Goal: Task Accomplishment & Management: Use online tool/utility

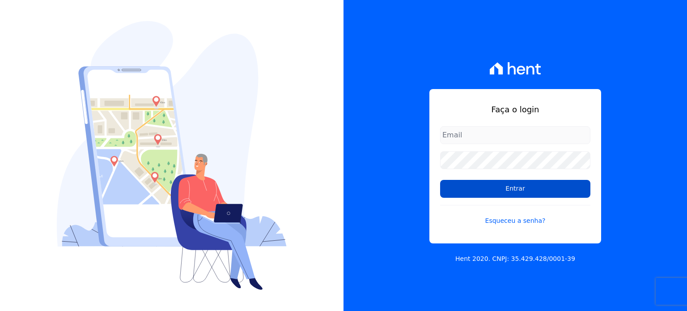
type input "thiago.ferreira@habrasconstrutora.com.br"
click at [522, 187] on input "Entrar" at bounding box center [515, 189] width 150 height 18
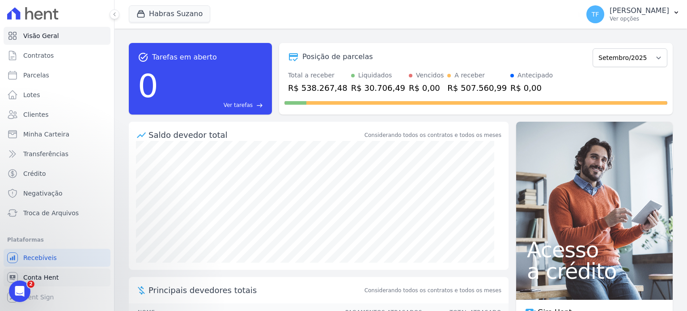
click at [47, 273] on span "Conta Hent" at bounding box center [40, 277] width 35 height 9
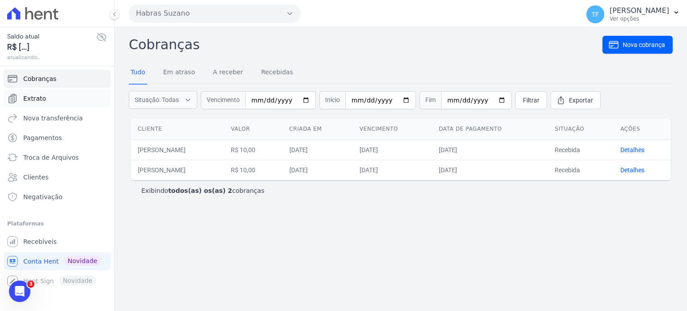
click at [47, 99] on link "Extrato" at bounding box center [57, 98] width 107 height 18
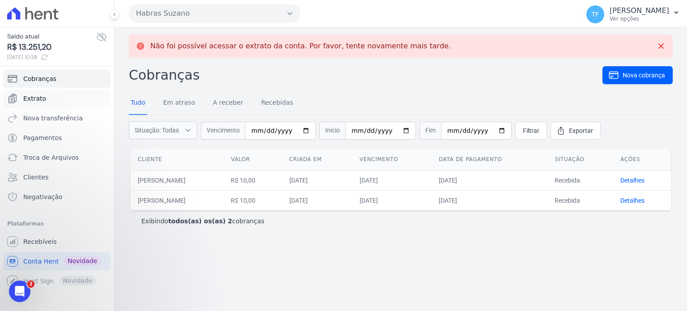
click at [35, 93] on link "Extrato" at bounding box center [57, 98] width 107 height 18
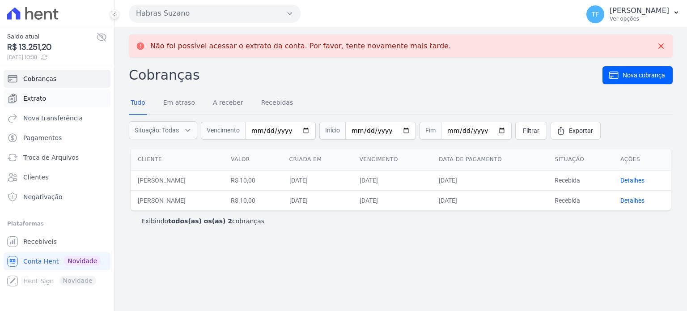
click at [35, 97] on span "Extrato" at bounding box center [34, 98] width 23 height 9
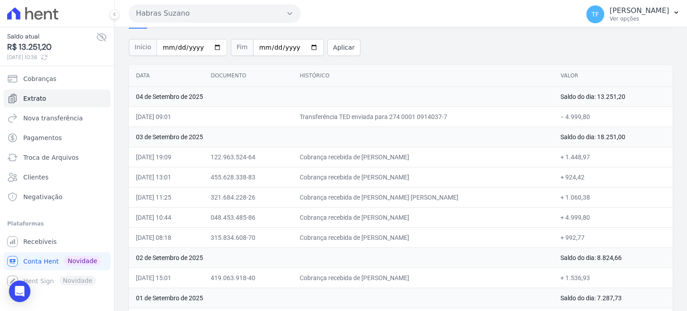
scroll to position [60, 0]
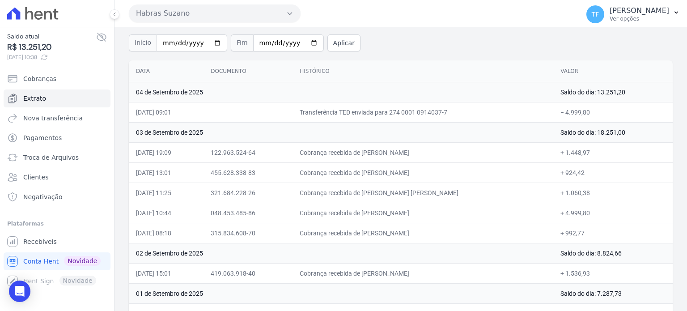
drag, startPoint x: 479, startPoint y: 211, endPoint x: 372, endPoint y: 202, distance: 107.2
click at [372, 206] on td "Cobrança recebida de [PERSON_NAME]" at bounding box center [422, 213] width 261 height 20
copy td "[PERSON_NAME]"
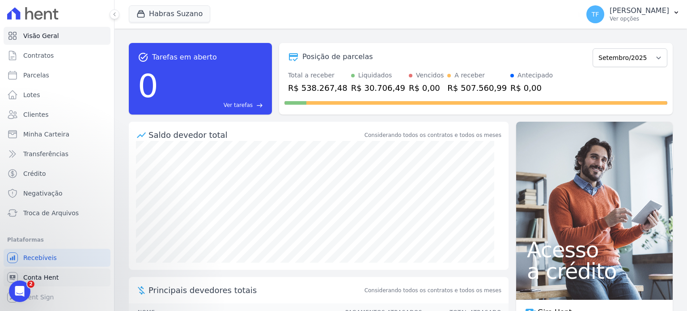
click at [54, 279] on span "Conta Hent" at bounding box center [40, 277] width 35 height 9
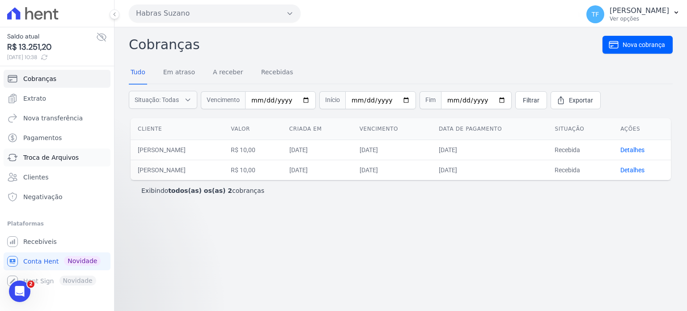
click at [58, 158] on span "Troca de Arquivos" at bounding box center [50, 157] width 55 height 9
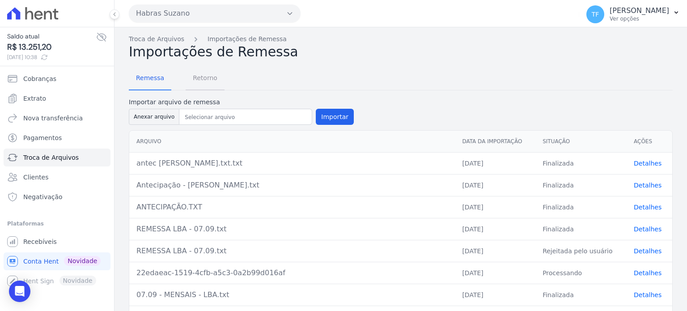
click at [207, 77] on span "Retorno" at bounding box center [204, 78] width 35 height 18
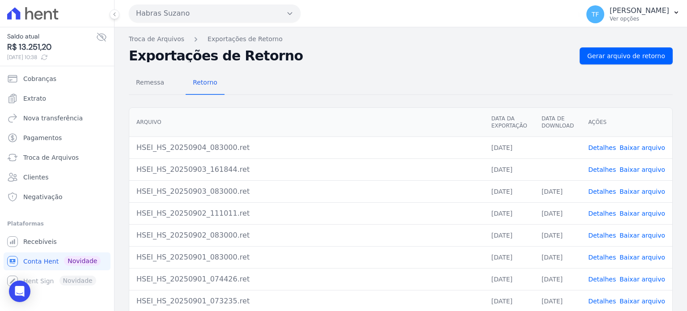
click at [605, 188] on link "Detalhes" at bounding box center [602, 191] width 28 height 7
click at [599, 188] on link "Detalhes" at bounding box center [602, 191] width 28 height 7
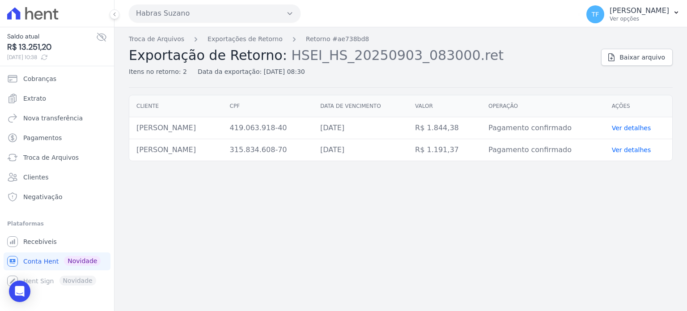
drag, startPoint x: 134, startPoint y: 127, endPoint x: 237, endPoint y: 121, distance: 103.5
click at [223, 121] on td "RAQUEL SANTIAGO PRINCÍPE" at bounding box center [175, 128] width 93 height 22
copy td "RAQUEL SANTIAGO PRINCÍPE"
drag, startPoint x: 136, startPoint y: 146, endPoint x: 242, endPoint y: 144, distance: 106.0
click at [223, 144] on td "LUIZ LOURENÇO DE CARVALHO" at bounding box center [175, 150] width 93 height 22
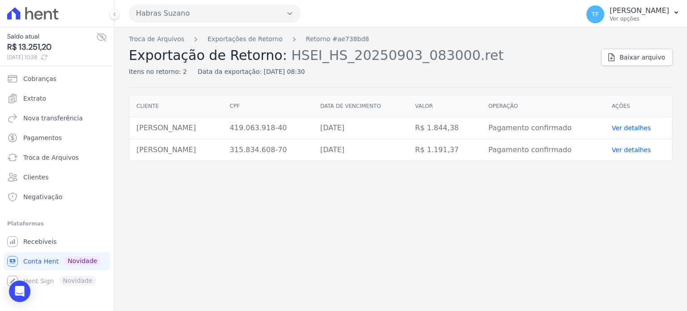
copy td "LUIZ LOURENÇO DE CARVALHO"
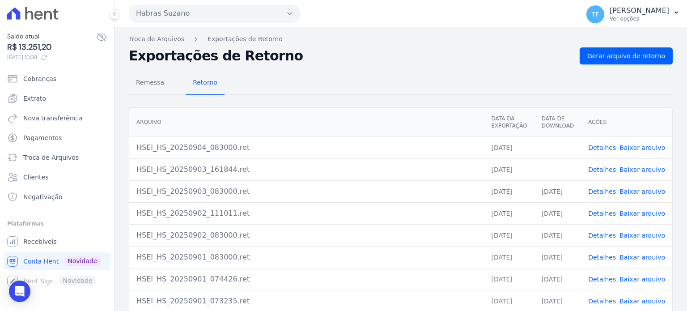
click at [640, 169] on link "Baixar arquivo" at bounding box center [642, 169] width 46 height 7
click at [606, 169] on link "Detalhes" at bounding box center [602, 169] width 28 height 7
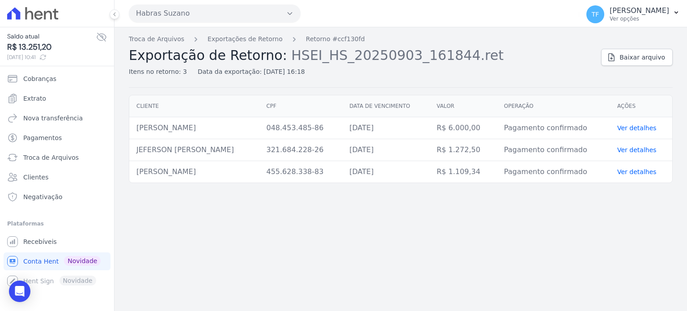
drag, startPoint x: 211, startPoint y: 151, endPoint x: 134, endPoint y: 146, distance: 77.0
click at [134, 146] on td "JEFERSON FELIX ZANIN" at bounding box center [194, 150] width 130 height 22
copy td "JEFERSON FELIX ZANIN"
drag, startPoint x: 262, startPoint y: 165, endPoint x: 133, endPoint y: 167, distance: 129.7
click at [133, 167] on td "ILKA MICAELA DE SOUZA COSTA" at bounding box center [194, 172] width 130 height 22
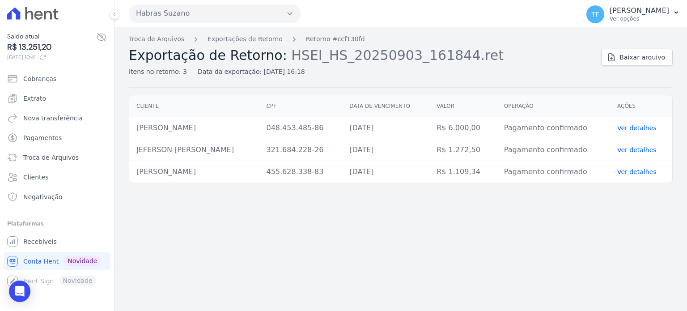
copy td "ILKA MICAELA DE SOUZA COSTA"
click at [60, 156] on span "Troca de Arquivos" at bounding box center [50, 157] width 55 height 9
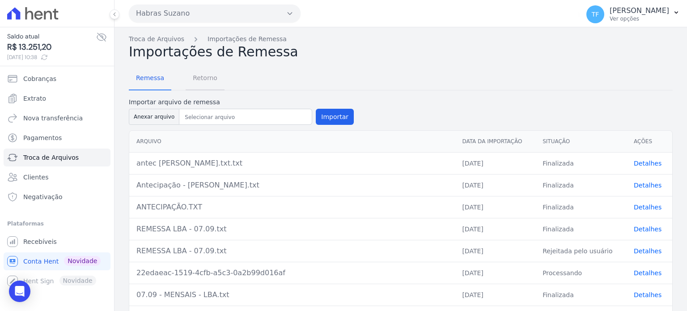
click at [209, 79] on span "Retorno" at bounding box center [204, 78] width 35 height 18
